Goal: Check status: Check status

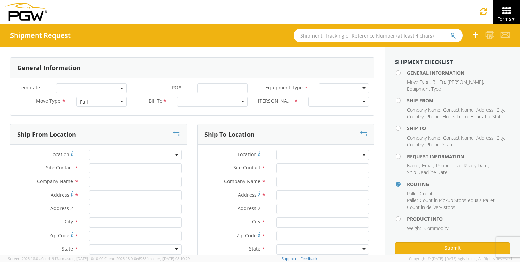
click at [349, 39] on input "text" at bounding box center [378, 36] width 169 height 14
paste input "56700967"
click at [450, 32] on button "submit" at bounding box center [453, 36] width 6 height 8
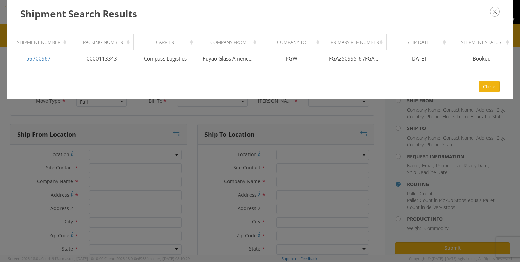
click at [494, 10] on icon "button" at bounding box center [495, 12] width 10 height 10
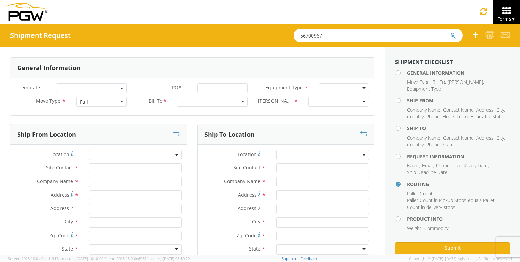
drag, startPoint x: 383, startPoint y: 36, endPoint x: 37, endPoint y: 61, distance: 346.9
click at [37, 61] on div "Shipment Request 56700967 General Information Template * PO# * Equipment Type *…" at bounding box center [260, 140] width 520 height 232
paste input "85"
click at [450, 32] on button "submit" at bounding box center [453, 36] width 6 height 8
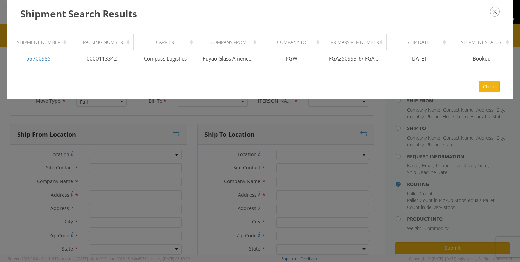
drag, startPoint x: 493, startPoint y: 13, endPoint x: 455, endPoint y: 16, distance: 37.7
click at [493, 13] on icon "button" at bounding box center [495, 12] width 10 height 10
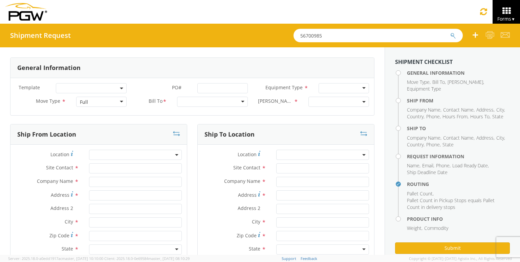
drag, startPoint x: 368, startPoint y: 31, endPoint x: 25, endPoint y: 70, distance: 345.9
click at [28, 69] on div "Shipment Request 56700985 General Information Template * PO# * Equipment Type *…" at bounding box center [260, 140] width 520 height 232
paste input "1006"
click at [450, 32] on button "submit" at bounding box center [453, 36] width 6 height 8
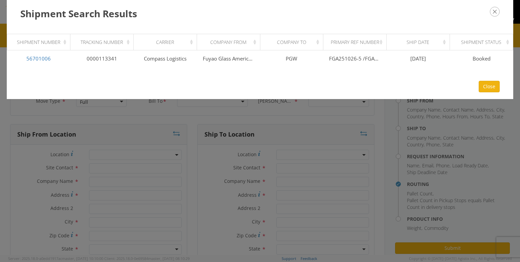
click at [498, 11] on icon "button" at bounding box center [495, 12] width 10 height 10
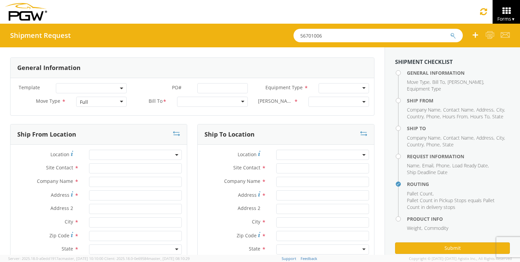
drag, startPoint x: 379, startPoint y: 38, endPoint x: 37, endPoint y: 106, distance: 349.5
click at [37, 106] on div "Shipment Request 56701006 General Information Template * PO# * Equipment Type *…" at bounding box center [260, 140] width 520 height 232
paste input "32"
click at [450, 32] on button "submit" at bounding box center [453, 36] width 6 height 8
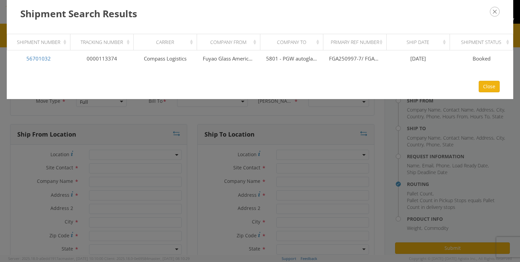
click at [494, 13] on icon "button" at bounding box center [495, 12] width 10 height 10
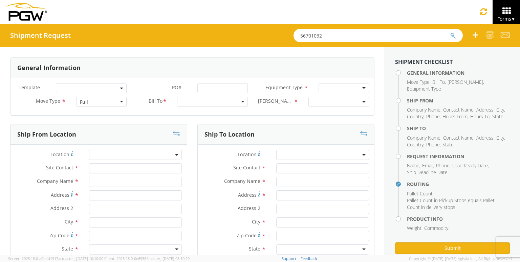
drag, startPoint x: 328, startPoint y: 35, endPoint x: 0, endPoint y: 44, distance: 327.9
click at [34, 44] on div "Shipment Request 56701032" at bounding box center [260, 36] width 520 height 24
paste input "9"
click at [450, 32] on button "submit" at bounding box center [453, 36] width 6 height 8
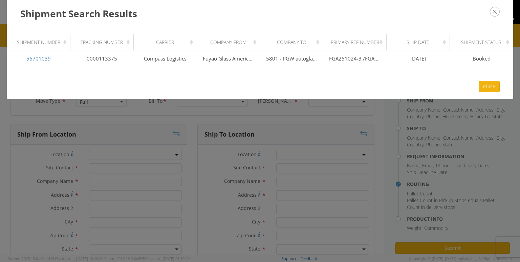
click at [490, 15] on button "button" at bounding box center [495, 12] width 10 height 10
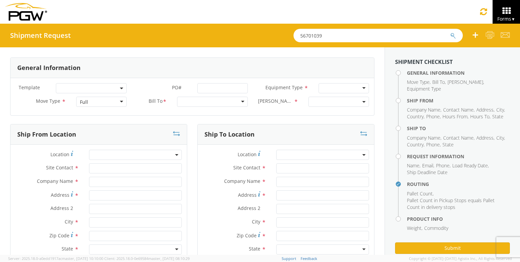
drag, startPoint x: 359, startPoint y: 33, endPoint x: 0, endPoint y: 44, distance: 359.1
click at [59, 32] on div "Shipment Request 56701039" at bounding box center [260, 36] width 520 height 24
paste input "4"
click at [450, 32] on button "submit" at bounding box center [453, 36] width 6 height 8
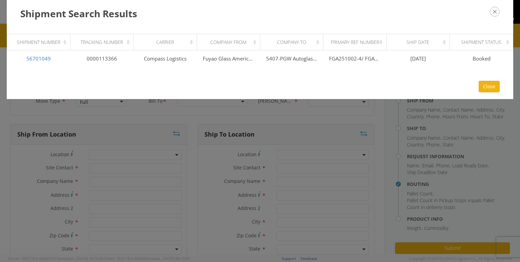
click at [498, 9] on icon "button" at bounding box center [495, 12] width 10 height 10
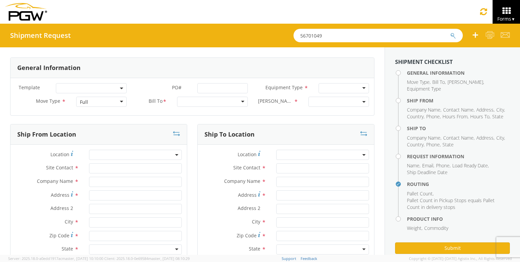
drag, startPoint x: 343, startPoint y: 37, endPoint x: 18, endPoint y: 56, distance: 326.0
click at [53, 52] on div "Shipment Request 56701049 General Information Template * PO# * Equipment Type *…" at bounding box center [260, 140] width 520 height 232
paste input "52"
click at [450, 32] on button "submit" at bounding box center [453, 36] width 6 height 8
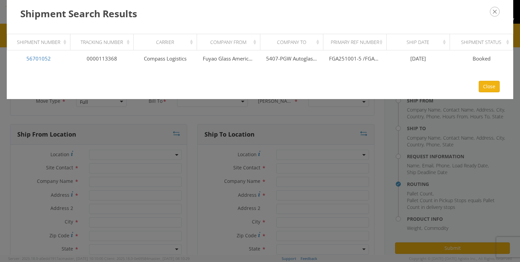
click at [497, 10] on icon "button" at bounding box center [495, 12] width 10 height 10
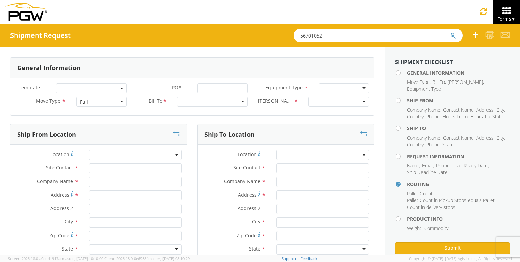
drag, startPoint x: 31, startPoint y: 49, endPoint x: 0, endPoint y: 67, distance: 36.1
click at [0, 63] on div "Shipment Request 56701052 General Information Template * PO# * Equipment Type *…" at bounding box center [260, 140] width 520 height 232
paste input "8"
click at [450, 32] on button "submit" at bounding box center [453, 36] width 6 height 8
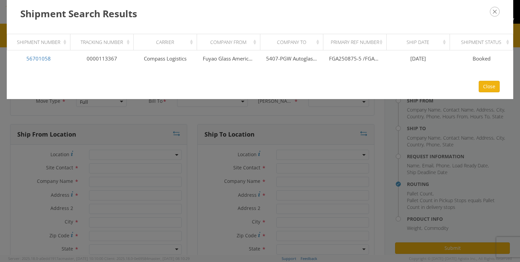
click at [498, 14] on icon "button" at bounding box center [495, 12] width 10 height 10
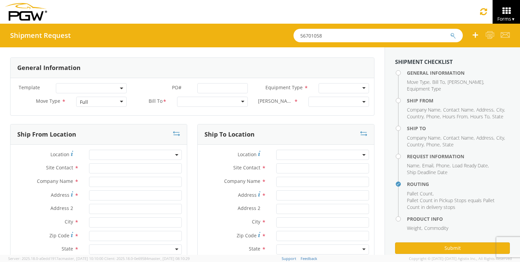
drag, startPoint x: 376, startPoint y: 36, endPoint x: 96, endPoint y: 43, distance: 280.1
click at [96, 43] on div "Shipment Request 56701058" at bounding box center [260, 36] width 520 height 24
paste input "86"
click at [450, 32] on button "submit" at bounding box center [453, 36] width 6 height 8
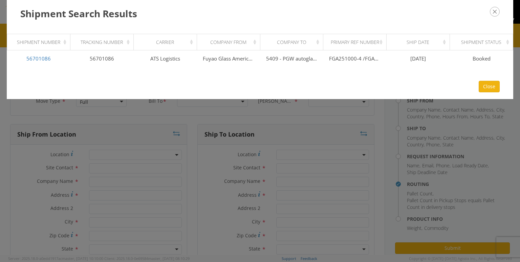
click at [492, 12] on icon "button" at bounding box center [495, 12] width 10 height 10
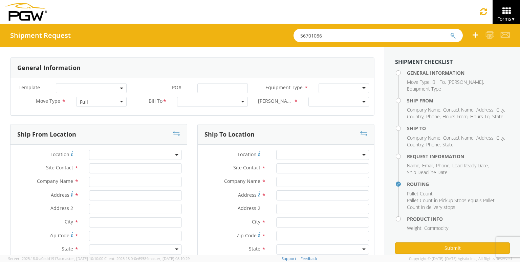
drag, startPoint x: 336, startPoint y: 37, endPoint x: 0, endPoint y: 75, distance: 337.7
click at [55, 61] on div "Shipment Request 56701086 General Information Template * PO# * Equipment Type *…" at bounding box center [260, 140] width 520 height 232
paste input "78"
click at [450, 32] on button "submit" at bounding box center [453, 36] width 6 height 8
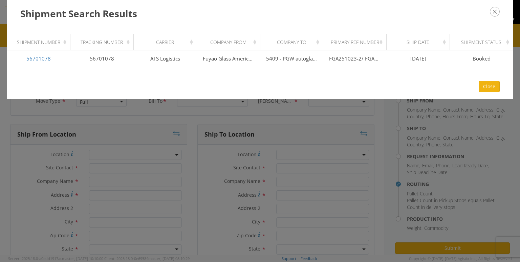
click at [497, 7] on icon "button" at bounding box center [495, 12] width 10 height 10
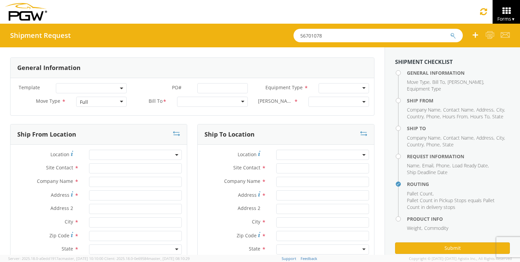
click at [102, 54] on div "Shipment Request 56701078 General Information Template * PO# * Equipment Type *…" at bounding box center [260, 140] width 520 height 232
paste input "99"
click at [450, 32] on button "submit" at bounding box center [453, 36] width 6 height 8
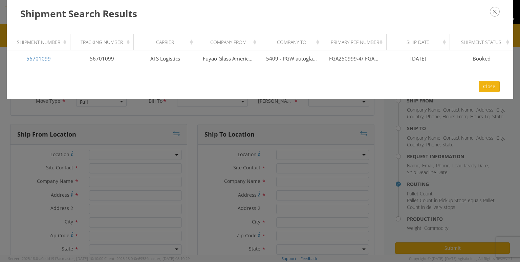
click at [494, 14] on icon "button" at bounding box center [495, 12] width 10 height 10
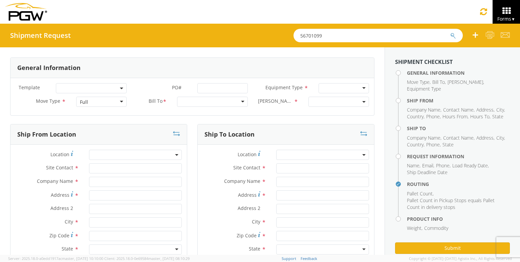
drag, startPoint x: 379, startPoint y: 32, endPoint x: 0, endPoint y: 115, distance: 387.9
click at [0, 94] on div "Shipment Request 56701099 General Information Template * PO# * Equipment Type *…" at bounding box center [260, 140] width 520 height 232
paste input "2"
type input "56701092"
click at [450, 32] on button "submit" at bounding box center [453, 36] width 6 height 8
